Goal: Answer question/provide support

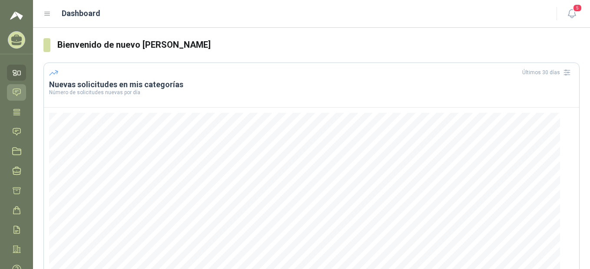
click at [13, 90] on icon at bounding box center [16, 92] width 7 height 7
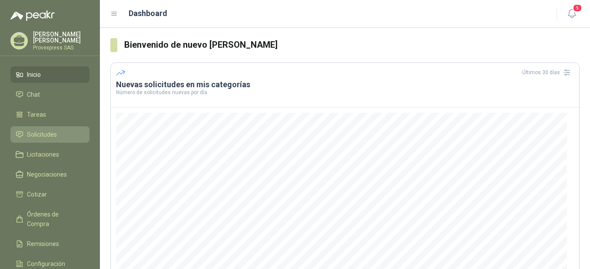
click at [47, 130] on span "Solicitudes" at bounding box center [42, 135] width 30 height 10
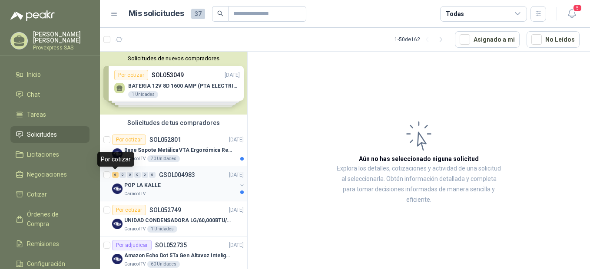
click at [115, 176] on div "6" at bounding box center [115, 175] width 7 height 6
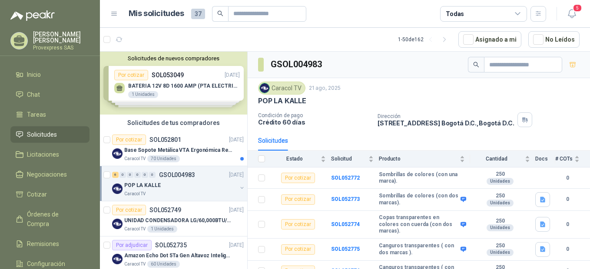
scroll to position [31, 0]
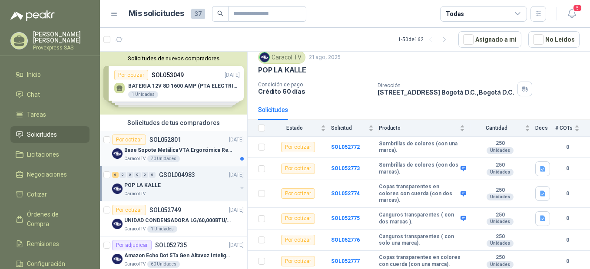
click at [124, 140] on div "Por cotizar" at bounding box center [129, 140] width 34 height 10
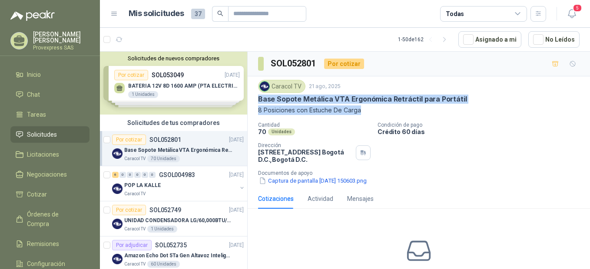
drag, startPoint x: 258, startPoint y: 99, endPoint x: 365, endPoint y: 111, distance: 108.0
click at [365, 111] on div "Caracol TV [DATE] Base Sopote Metálica VTA Ergonómica Retráctil para Portátil 8…" at bounding box center [419, 132] width 342 height 113
drag, startPoint x: 365, startPoint y: 111, endPoint x: 341, endPoint y: 106, distance: 24.5
copy div "Base Sopote Metálica VTA Ergonómica Retráctil para Portátil 8 Posiciones con Es…"
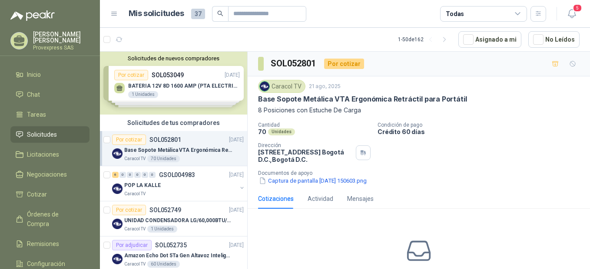
click at [311, 127] on p "Cantidad" at bounding box center [314, 125] width 113 height 6
click at [318, 57] on div "SOL052801 Por cotizar" at bounding box center [311, 64] width 106 height 14
drag, startPoint x: 319, startPoint y: 58, endPoint x: 266, endPoint y: 66, distance: 53.9
click at [266, 66] on div "SOL052801 Por cotizar" at bounding box center [311, 64] width 106 height 14
copy section "SOL052801"
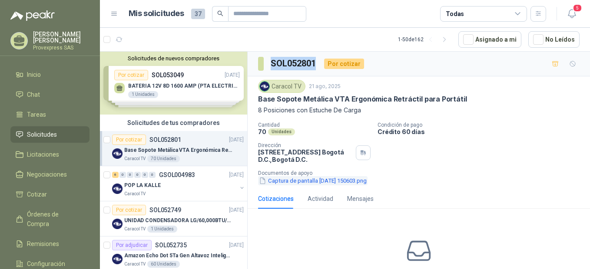
click at [294, 180] on button "Captura de pantalla [DATE] 150603.png" at bounding box center [312, 180] width 109 height 9
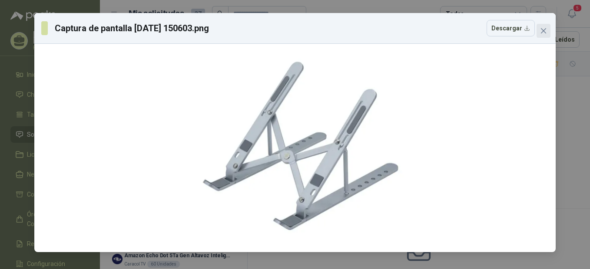
click at [545, 32] on icon "close" at bounding box center [543, 30] width 5 height 5
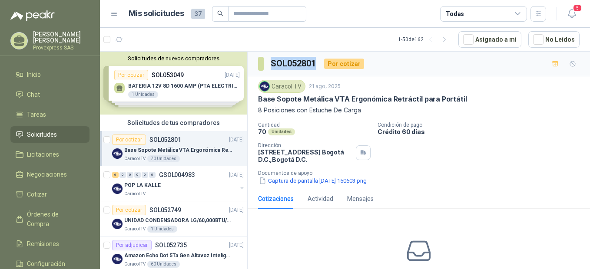
scroll to position [54, 0]
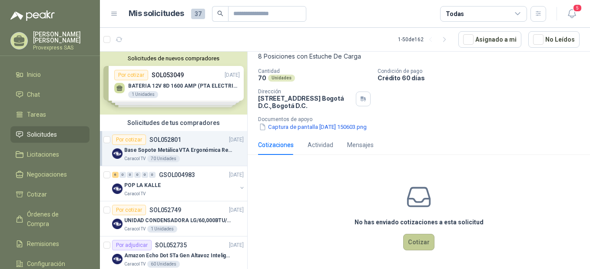
click at [415, 241] on button "Cotizar" at bounding box center [418, 242] width 31 height 17
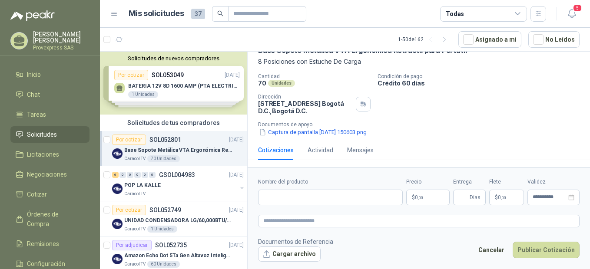
scroll to position [0, 0]
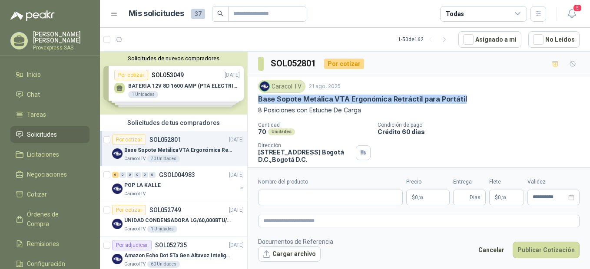
drag, startPoint x: 258, startPoint y: 97, endPoint x: 462, endPoint y: 95, distance: 203.7
click at [462, 95] on div "Base Sopote Metálica VTA Ergonómica Retráctil para Portátil" at bounding box center [418, 99] width 321 height 9
copy p "Base Sopote Metálica VTA Ergonómica Retráctil para Portátil"
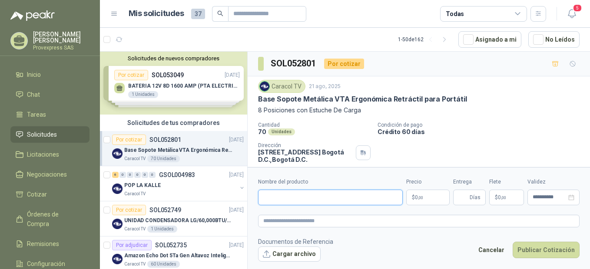
click at [271, 194] on input "Nombre del producto" at bounding box center [330, 198] width 145 height 16
paste input "**********"
type input "**********"
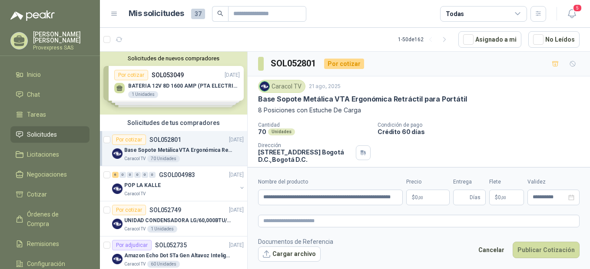
scroll to position [0, 0]
click at [270, 240] on p "Documentos de Referencia" at bounding box center [295, 242] width 75 height 10
click at [270, 220] on textarea at bounding box center [418, 221] width 321 height 13
paste textarea "**********"
type textarea "**********"
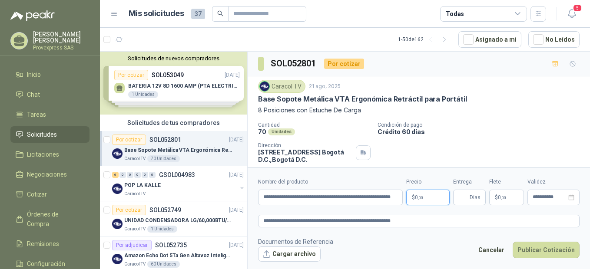
click at [440, 199] on p "$ 0 ,00" at bounding box center [427, 198] width 43 height 16
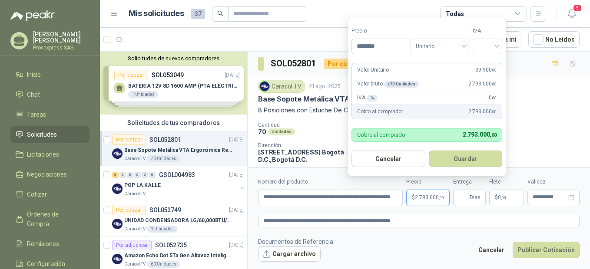
type input "********"
click at [500, 46] on div at bounding box center [488, 47] width 30 height 16
click at [490, 62] on div "19%" at bounding box center [489, 65] width 16 height 10
click at [468, 158] on button "Guardar" at bounding box center [467, 159] width 75 height 17
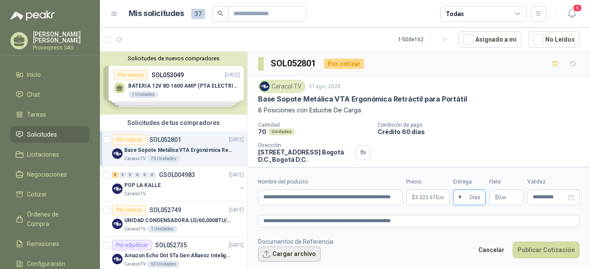
type input "*"
click at [267, 255] on button "Cargar archivo" at bounding box center [289, 255] width 63 height 16
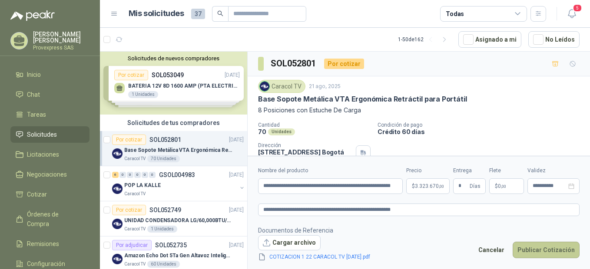
click at [551, 246] on button "Publicar Cotización" at bounding box center [546, 250] width 67 height 17
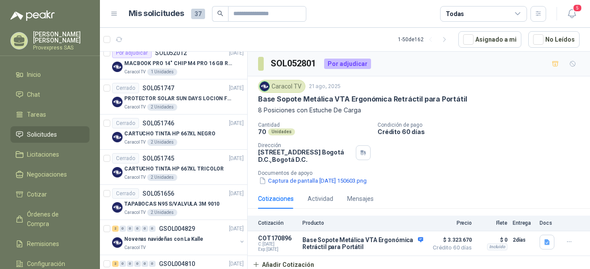
scroll to position [772, 0]
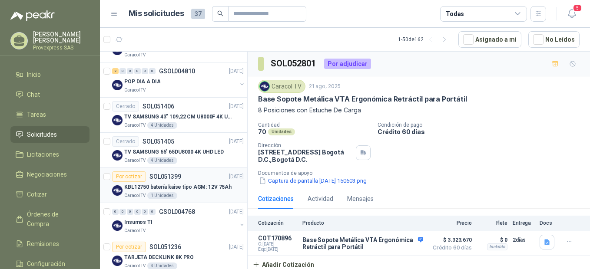
click at [139, 174] on div "Por cotizar" at bounding box center [129, 177] width 34 height 10
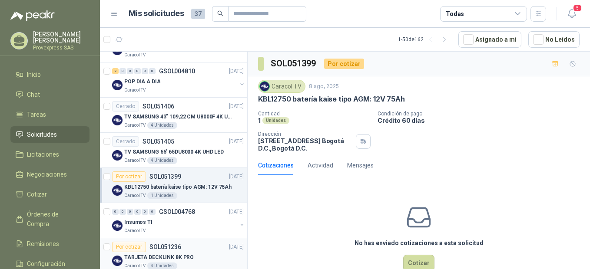
click at [122, 246] on div "Por cotizar" at bounding box center [129, 247] width 34 height 10
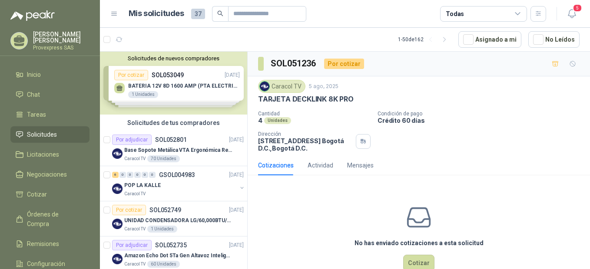
click at [121, 73] on div "Solicitudes de nuevos compradores Por cotizar SOL053049 [DATE] BATERIA 12V 8D 1…" at bounding box center [173, 83] width 147 height 63
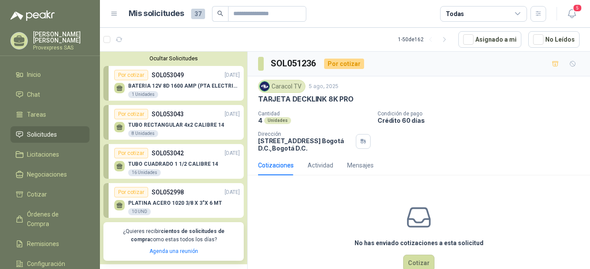
scroll to position [193, 0]
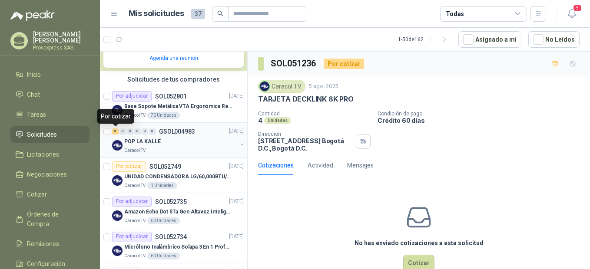
click at [117, 132] on div "6" at bounding box center [115, 132] width 7 height 6
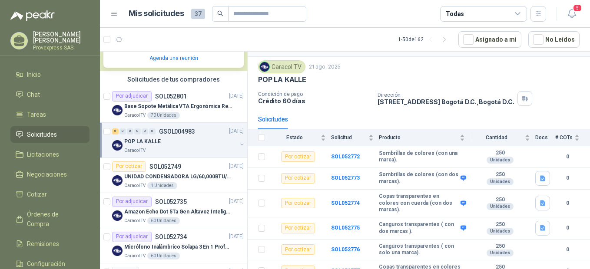
scroll to position [31, 0]
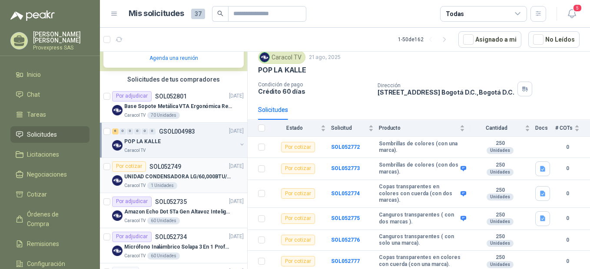
click at [125, 168] on div "Por cotizar" at bounding box center [129, 167] width 34 height 10
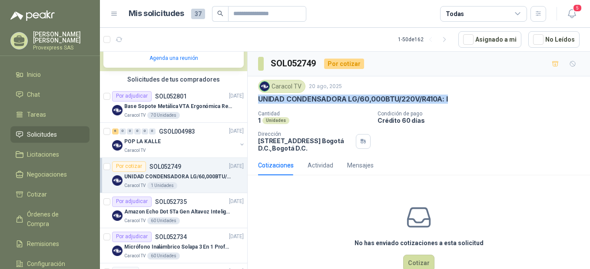
drag, startPoint x: 259, startPoint y: 99, endPoint x: 452, endPoint y: 99, distance: 192.9
click at [452, 99] on div "UNIDAD CONDENSADORA LG/60,000BTU/220V/R410A: I" at bounding box center [418, 99] width 321 height 9
drag, startPoint x: 452, startPoint y: 99, endPoint x: 440, endPoint y: 97, distance: 12.9
copy p "UNIDAD CONDENSADORA LG/60,000BTU/220V/R410A: I"
